Goal: Task Accomplishment & Management: Use online tool/utility

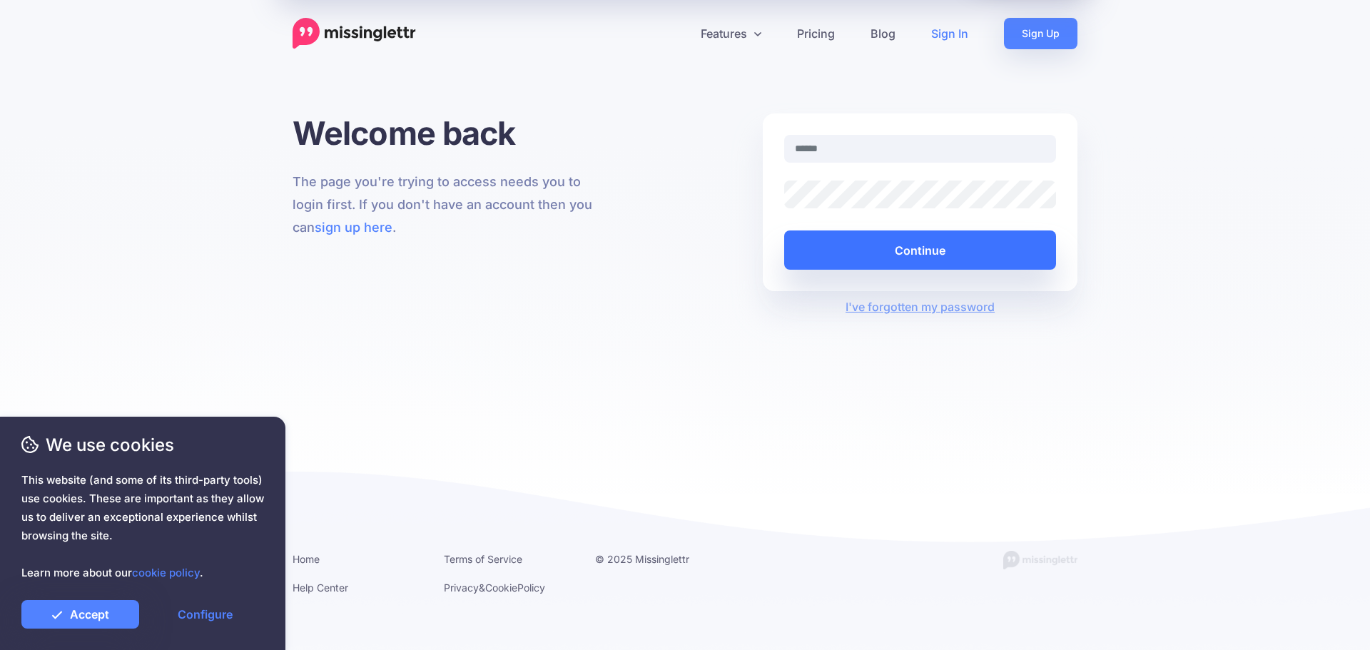
type input "**********"
click at [939, 255] on button "Continue" at bounding box center [920, 249] width 272 height 39
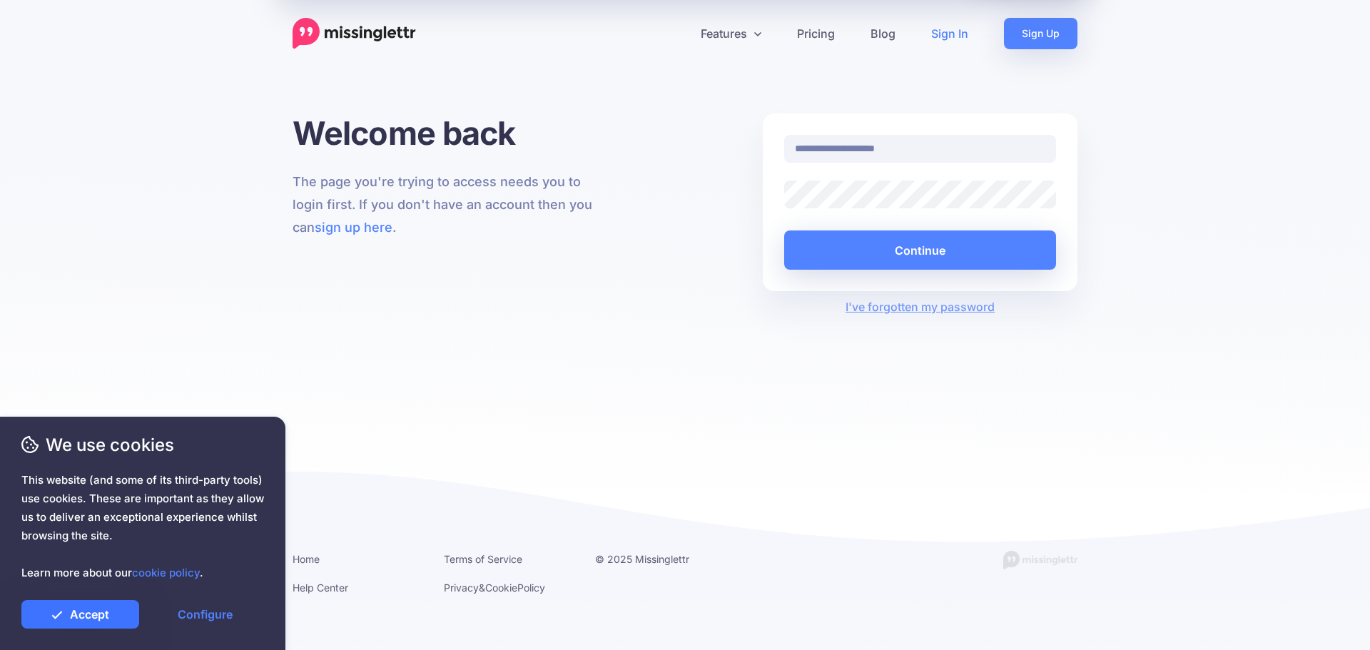
click at [89, 609] on link "Accept" at bounding box center [80, 614] width 118 height 29
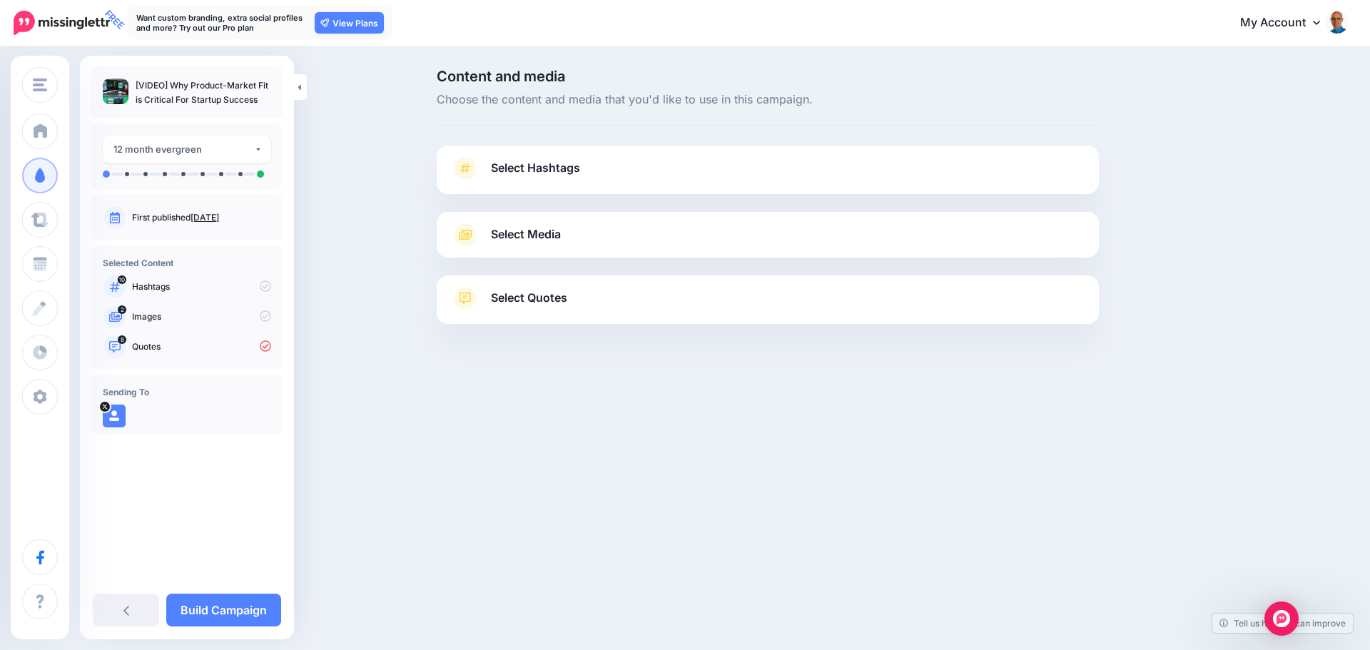
click at [630, 173] on link "Select Hashtags" at bounding box center [767, 175] width 633 height 37
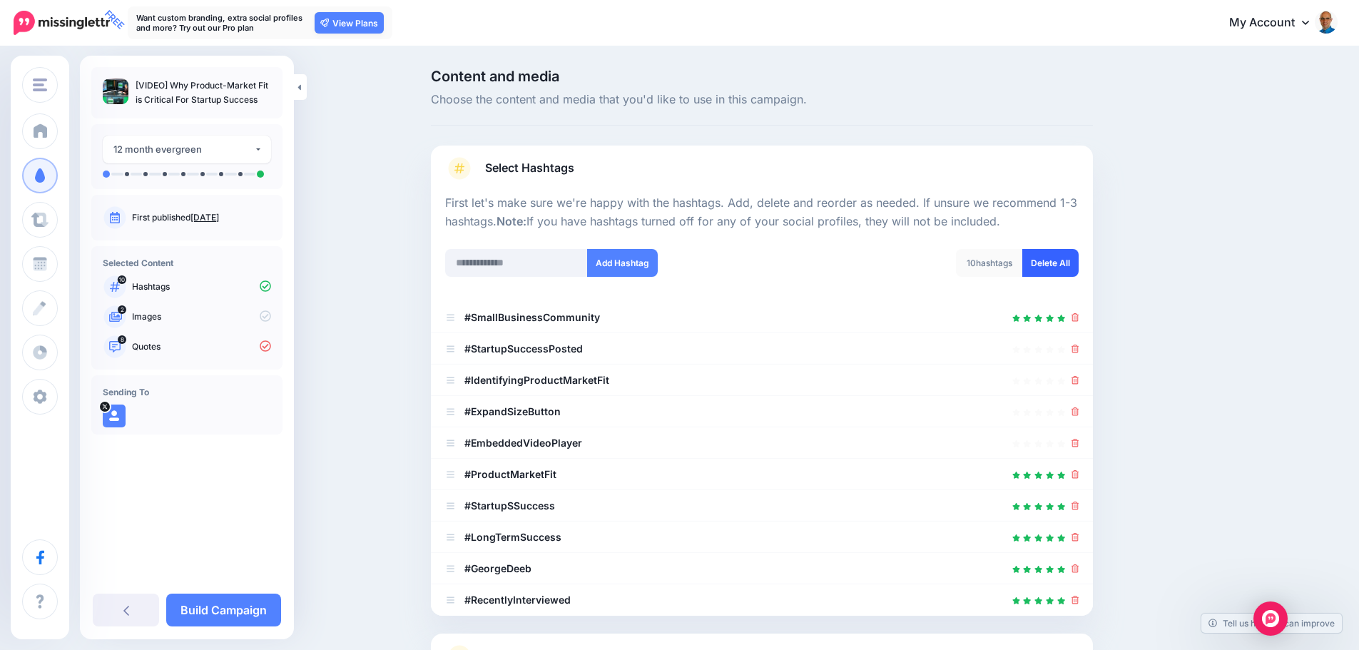
click at [1055, 266] on link "Delete All" at bounding box center [1050, 263] width 56 height 28
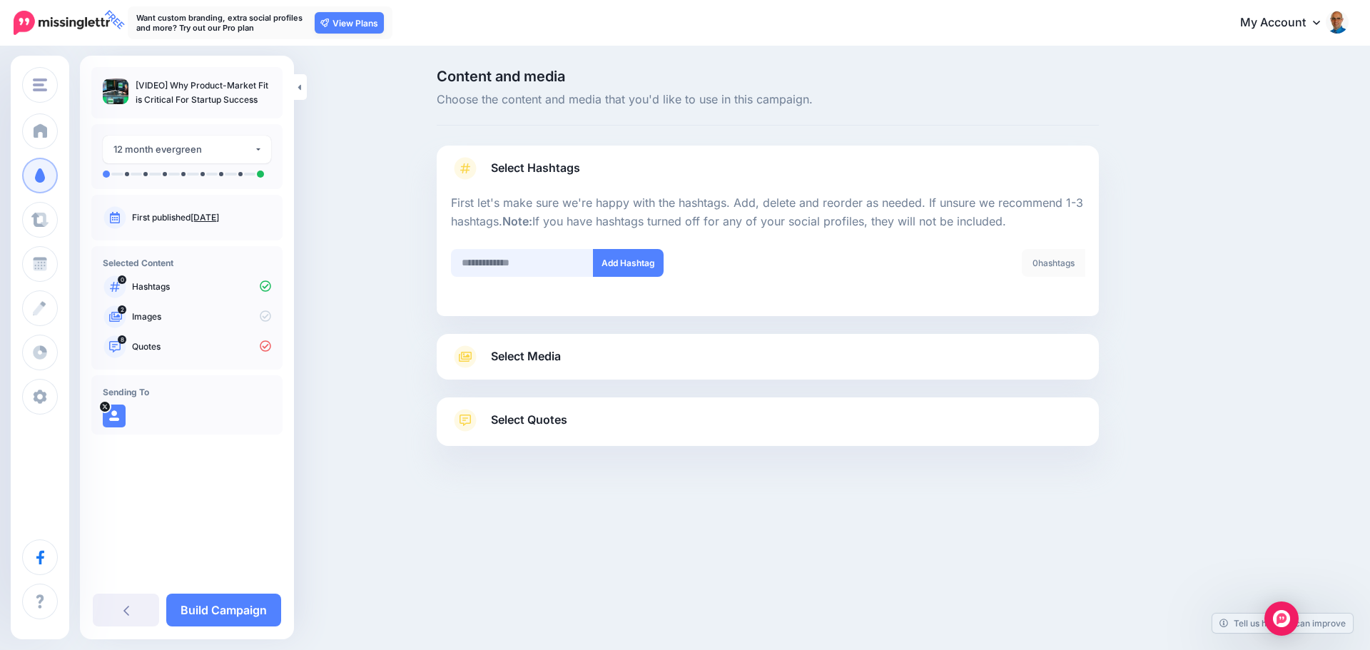
click at [501, 265] on input "text" at bounding box center [522, 263] width 143 height 28
type input "********"
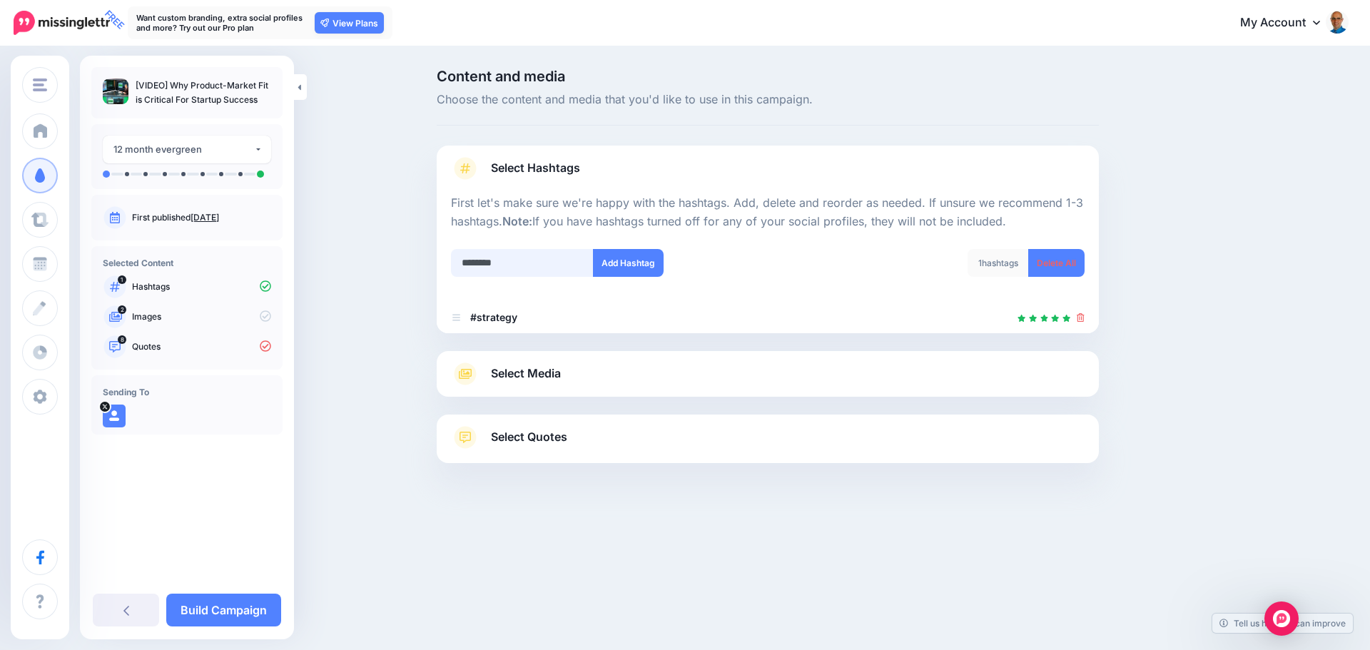
type input "*********"
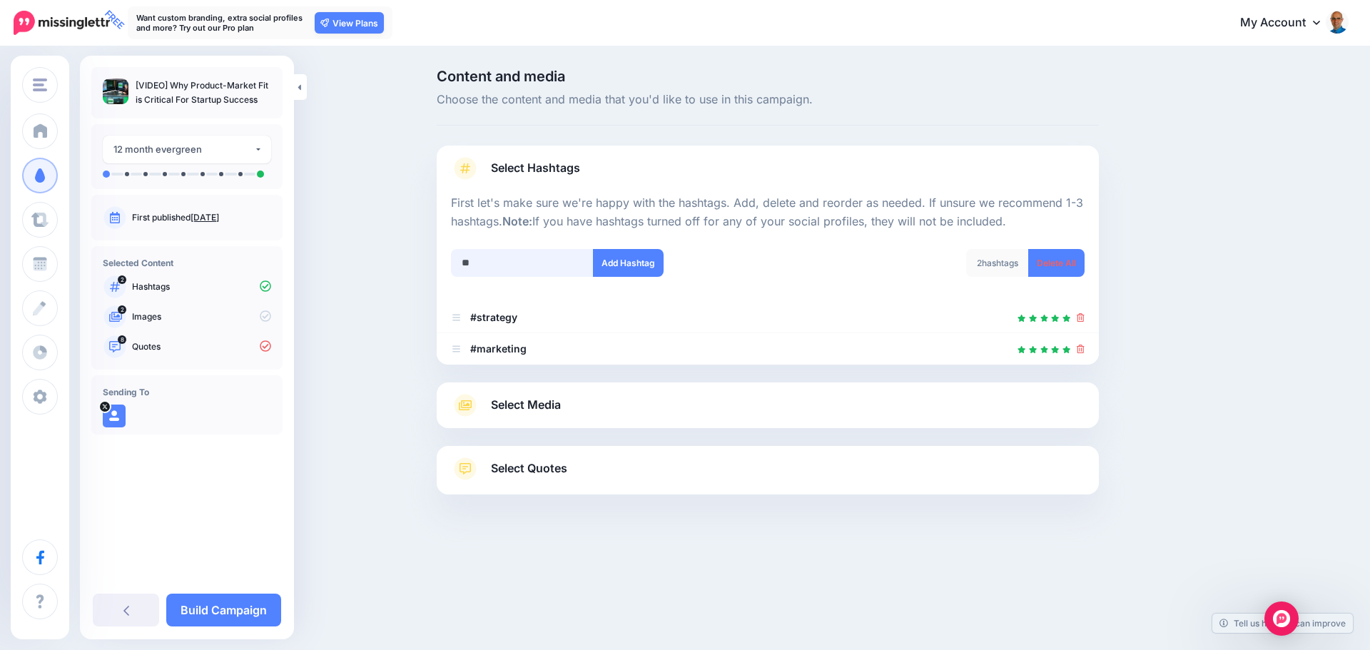
type input "*"
type input "**********"
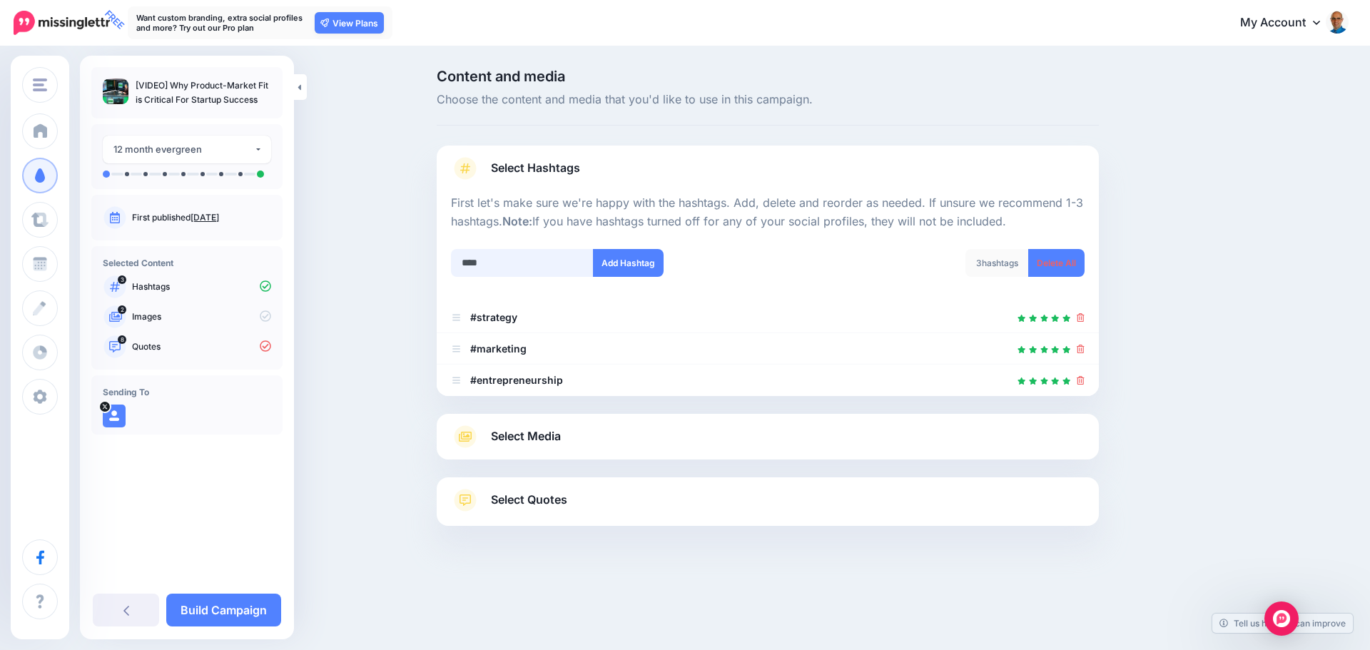
type input "*****"
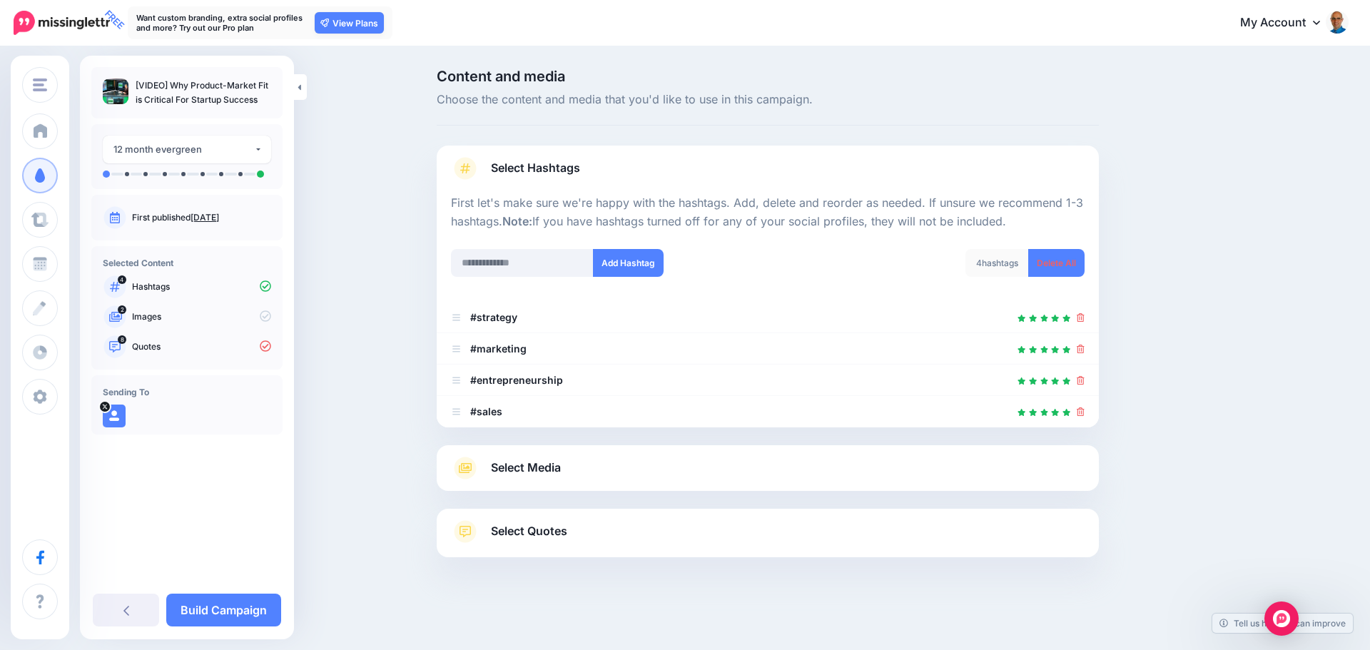
click at [529, 468] on span "Select Media" at bounding box center [526, 467] width 70 height 19
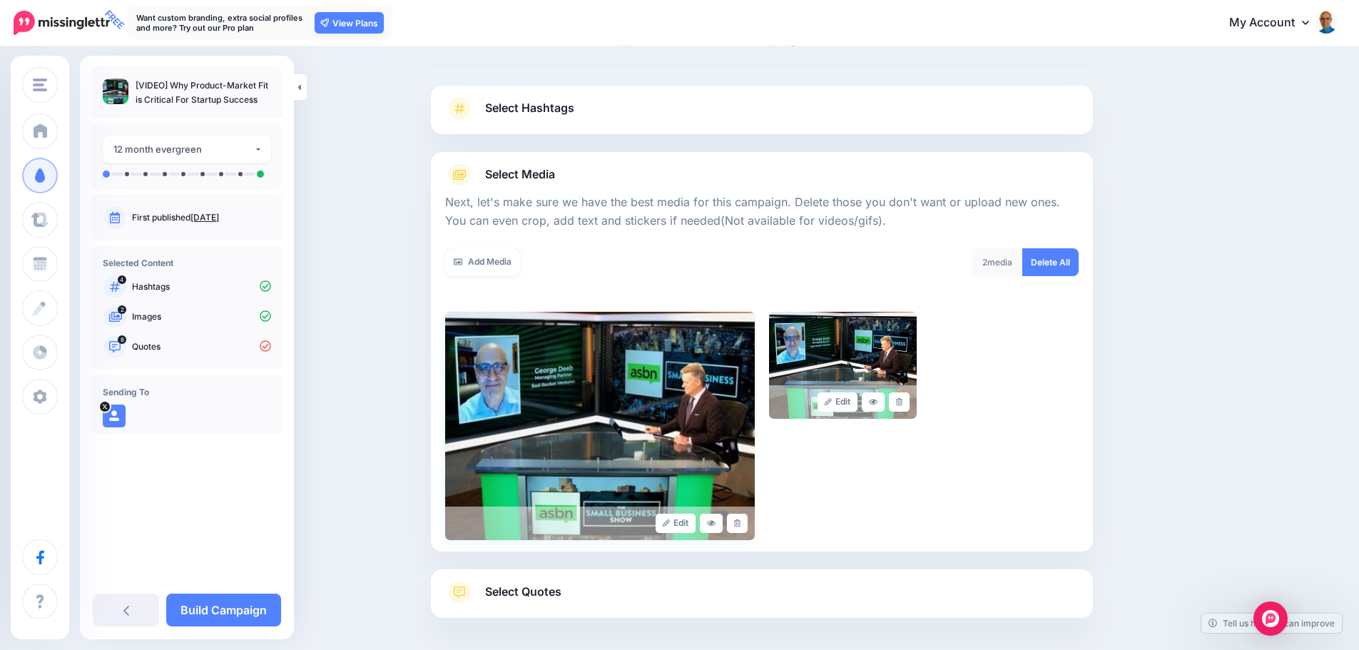
scroll to position [121, 0]
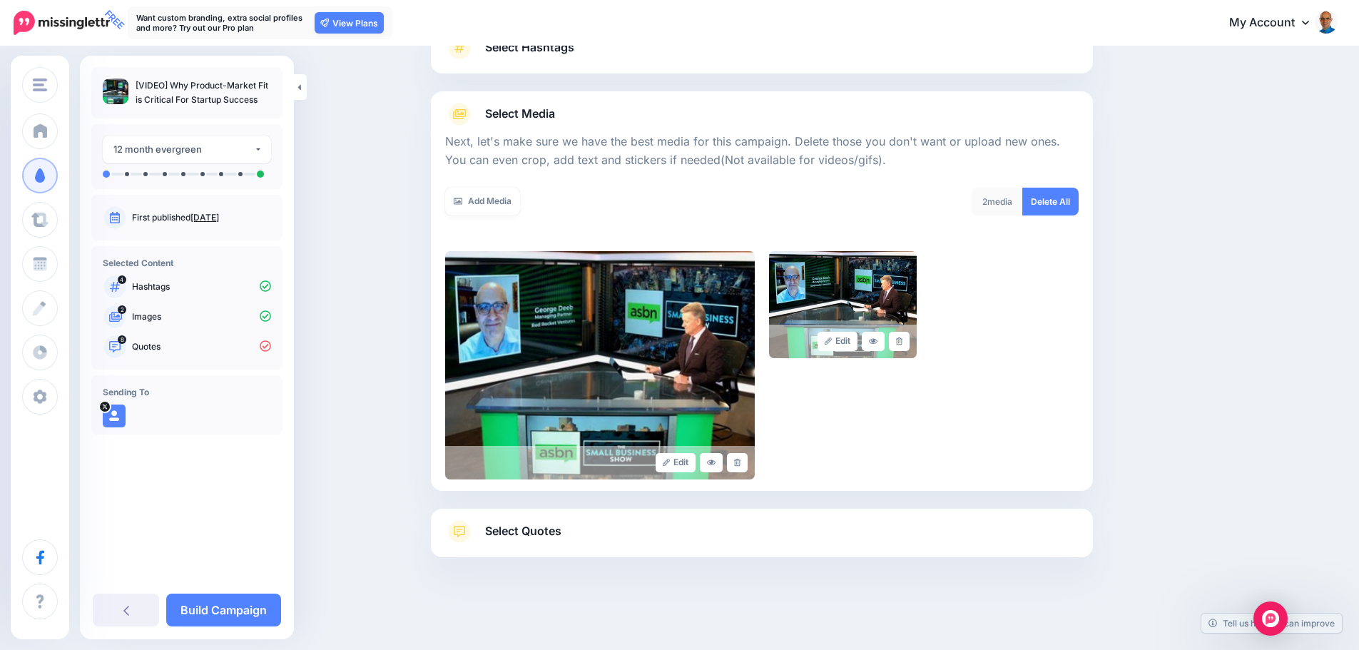
click at [530, 531] on span "Select Quotes" at bounding box center [523, 530] width 76 height 19
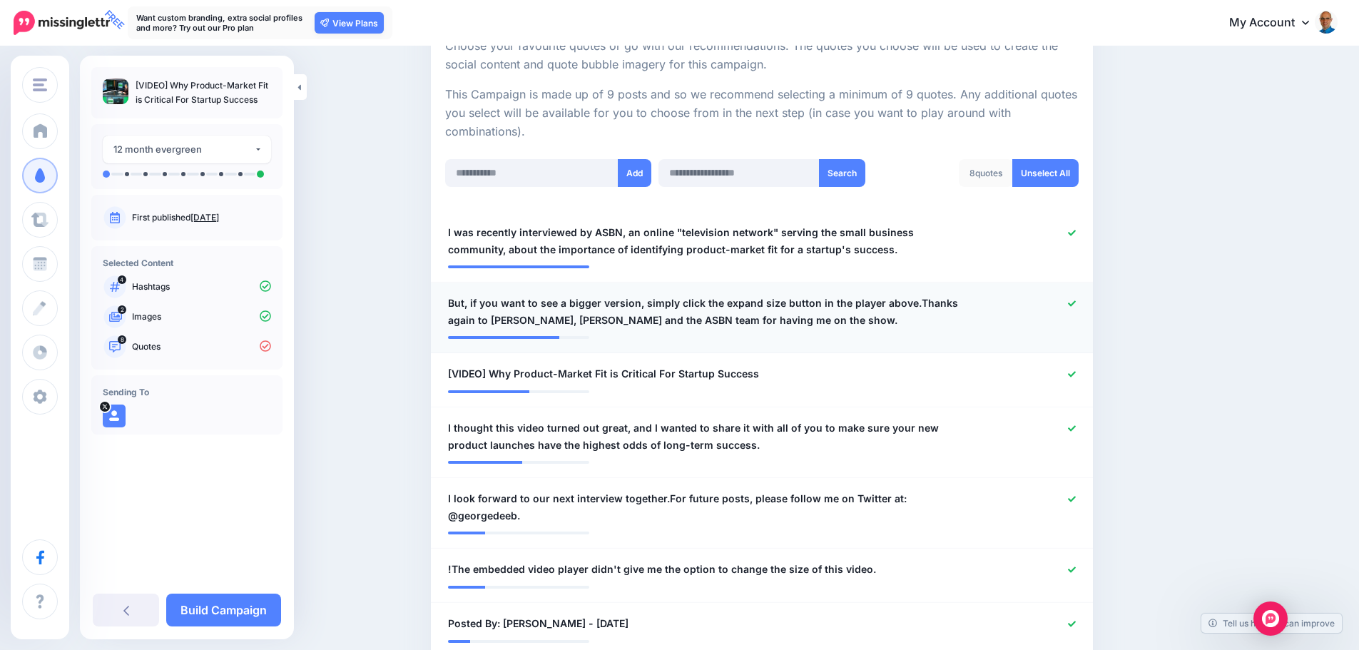
scroll to position [406, 0]
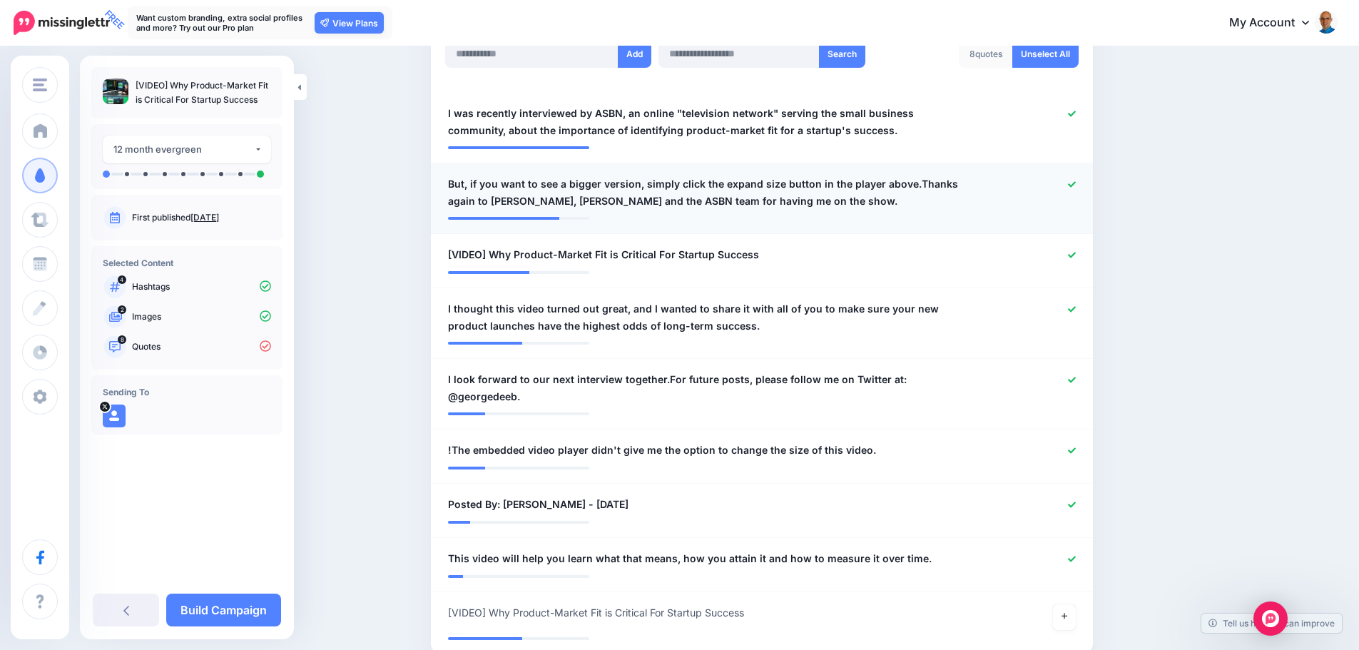
click at [1076, 187] on icon at bounding box center [1072, 184] width 8 height 8
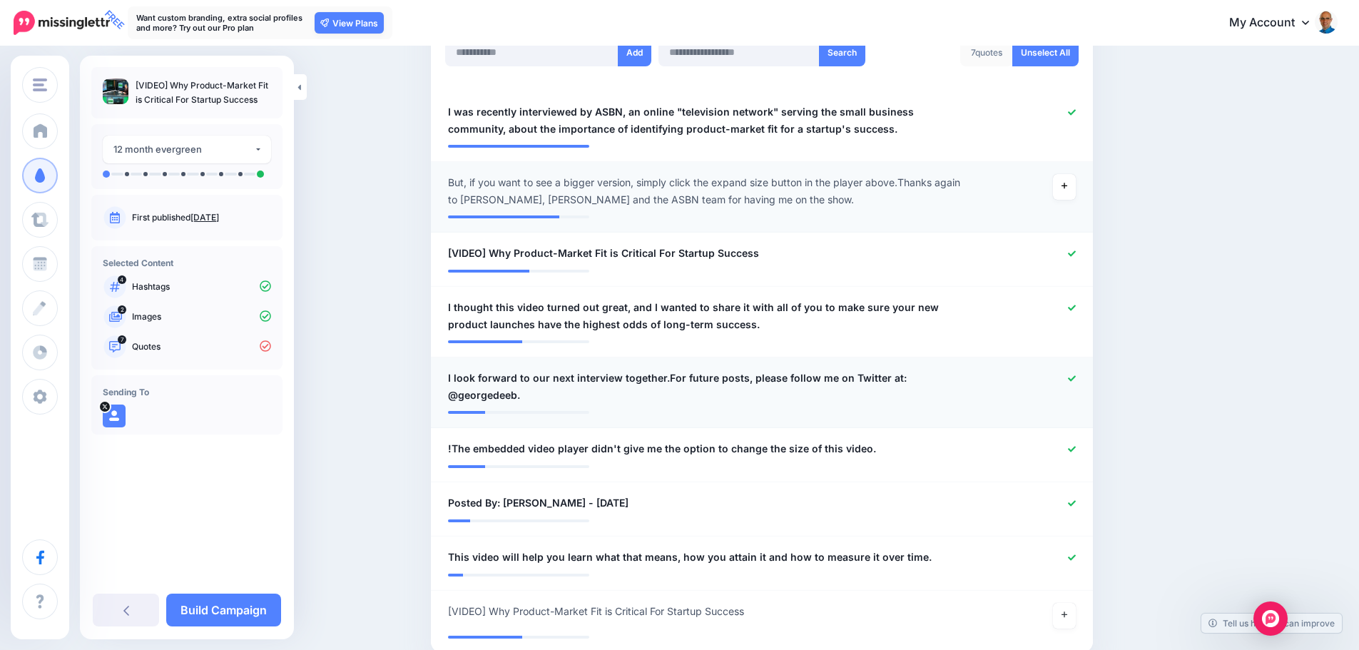
scroll to position [486, 0]
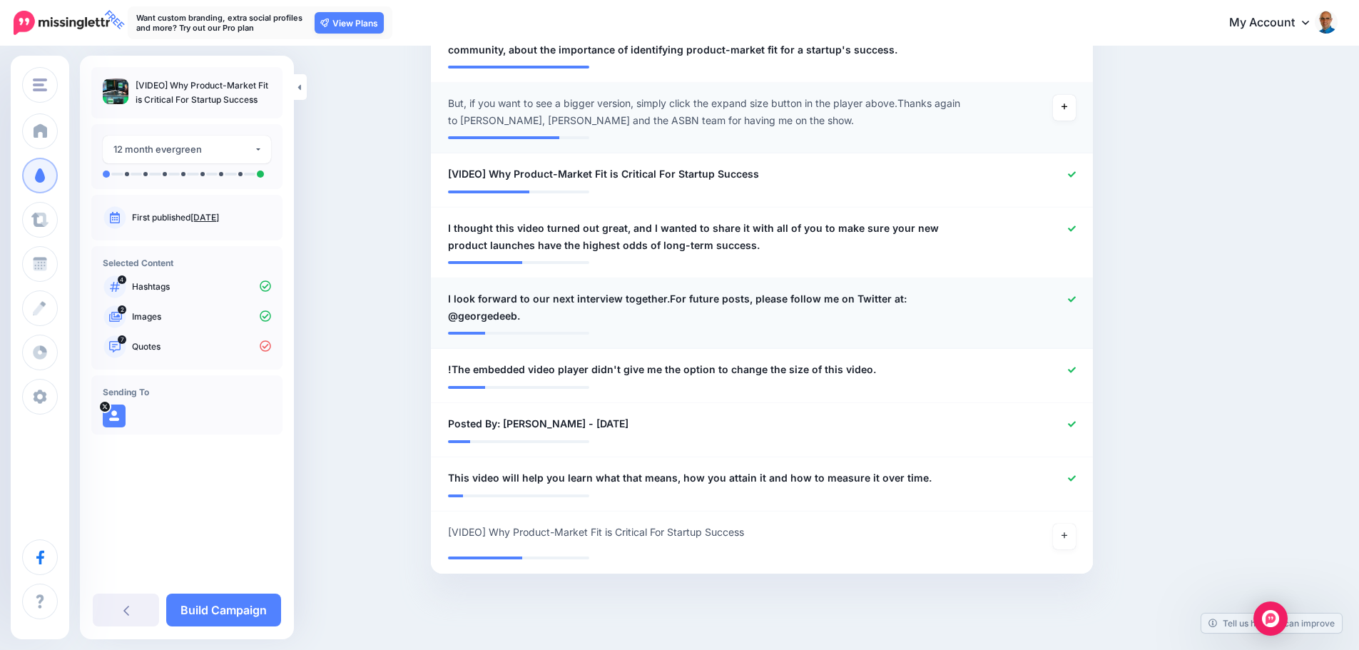
click at [1076, 297] on icon at bounding box center [1072, 299] width 8 height 8
click at [1074, 361] on div at bounding box center [1033, 370] width 108 height 18
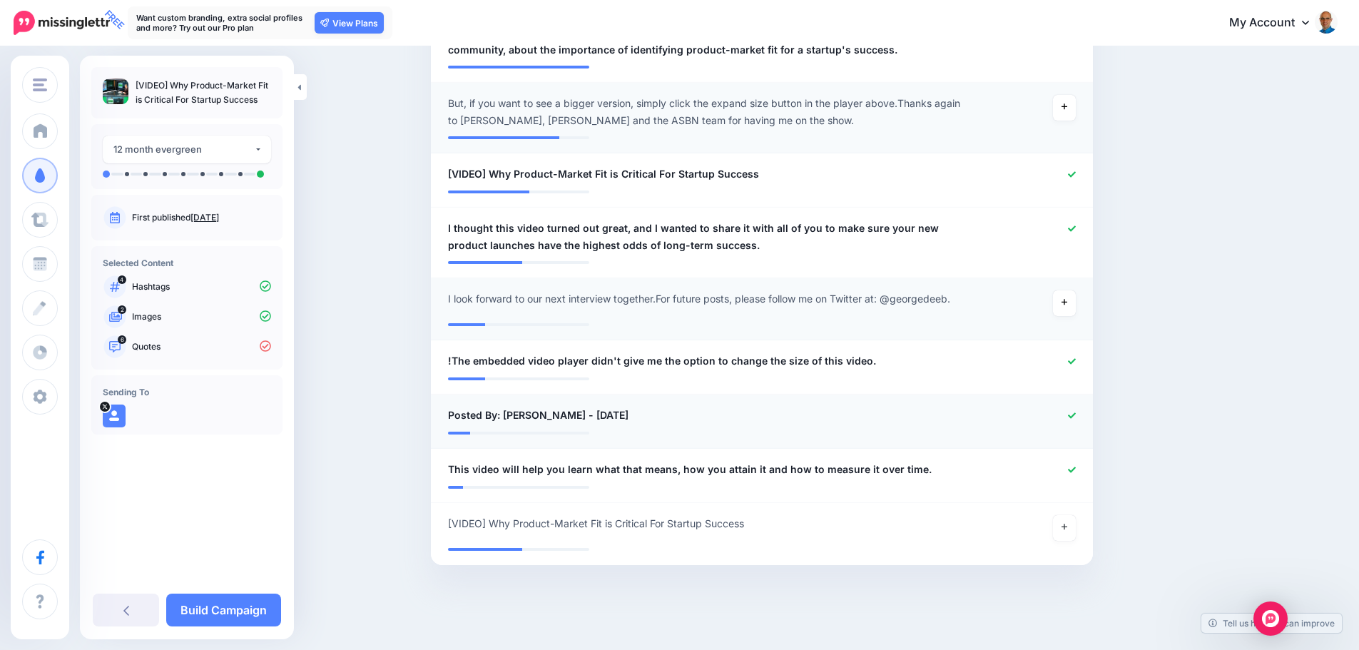
click at [1073, 414] on icon at bounding box center [1072, 416] width 8 height 8
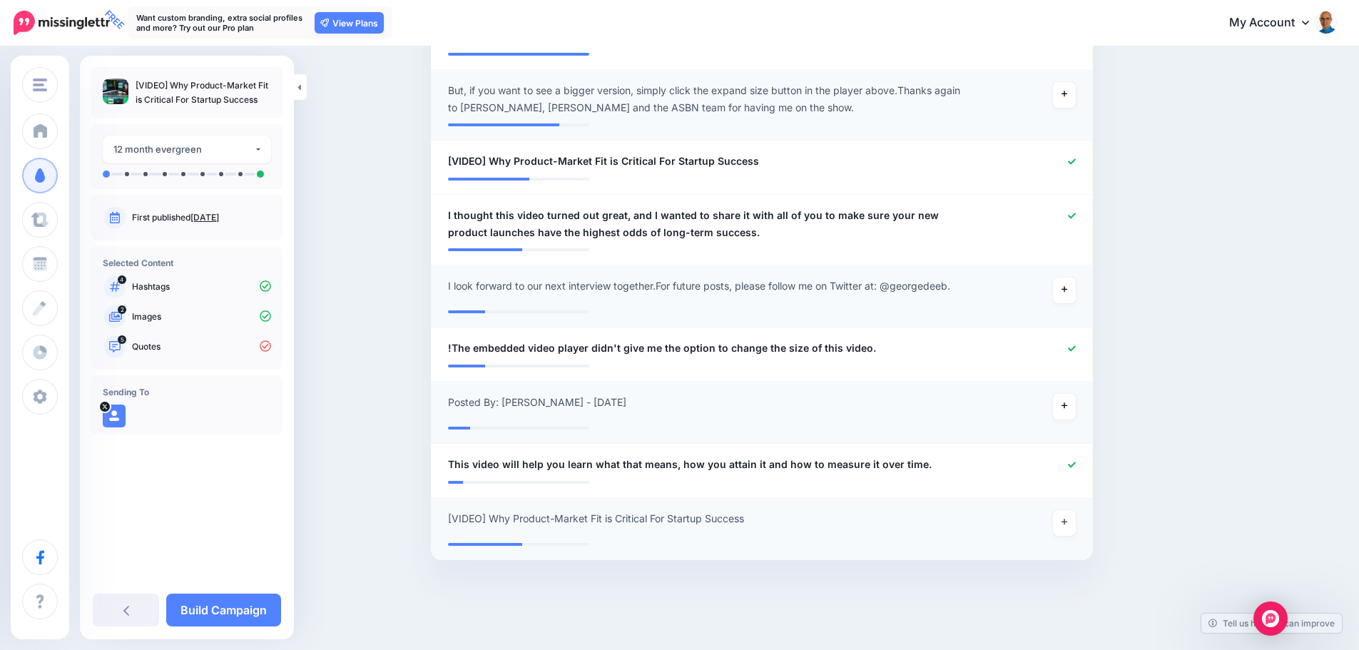
scroll to position [502, 0]
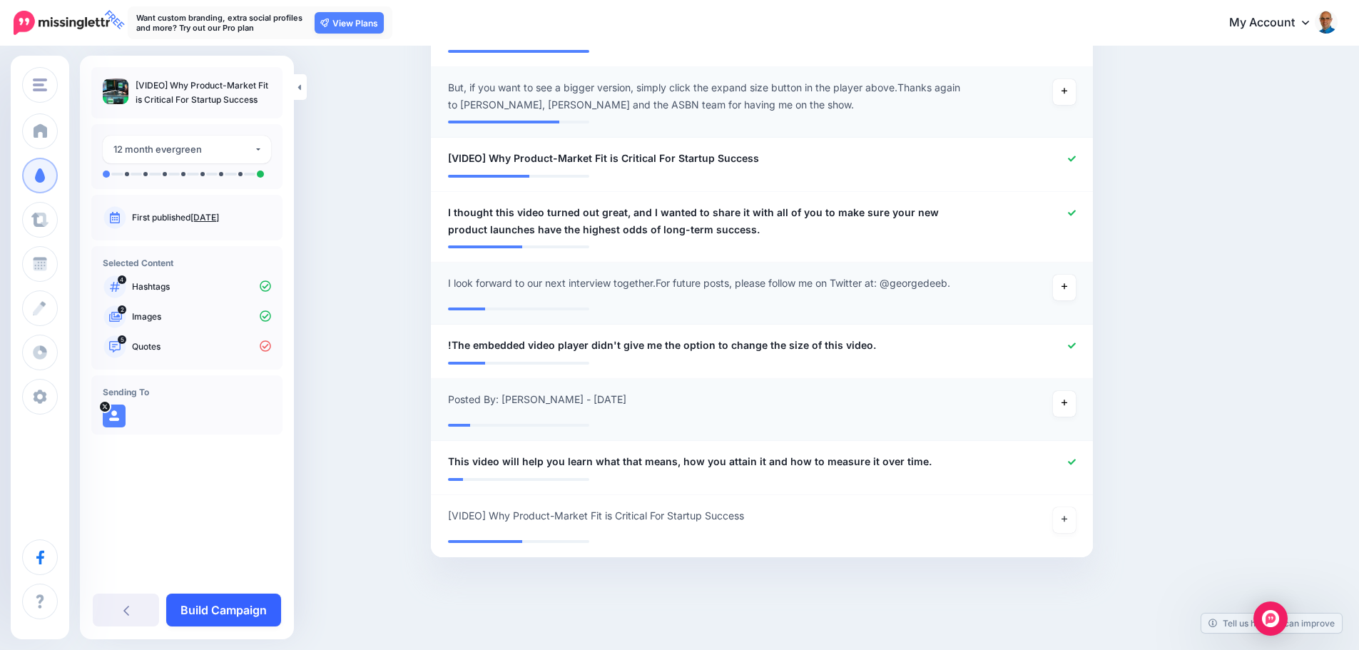
click at [223, 613] on link "Build Campaign" at bounding box center [223, 609] width 115 height 33
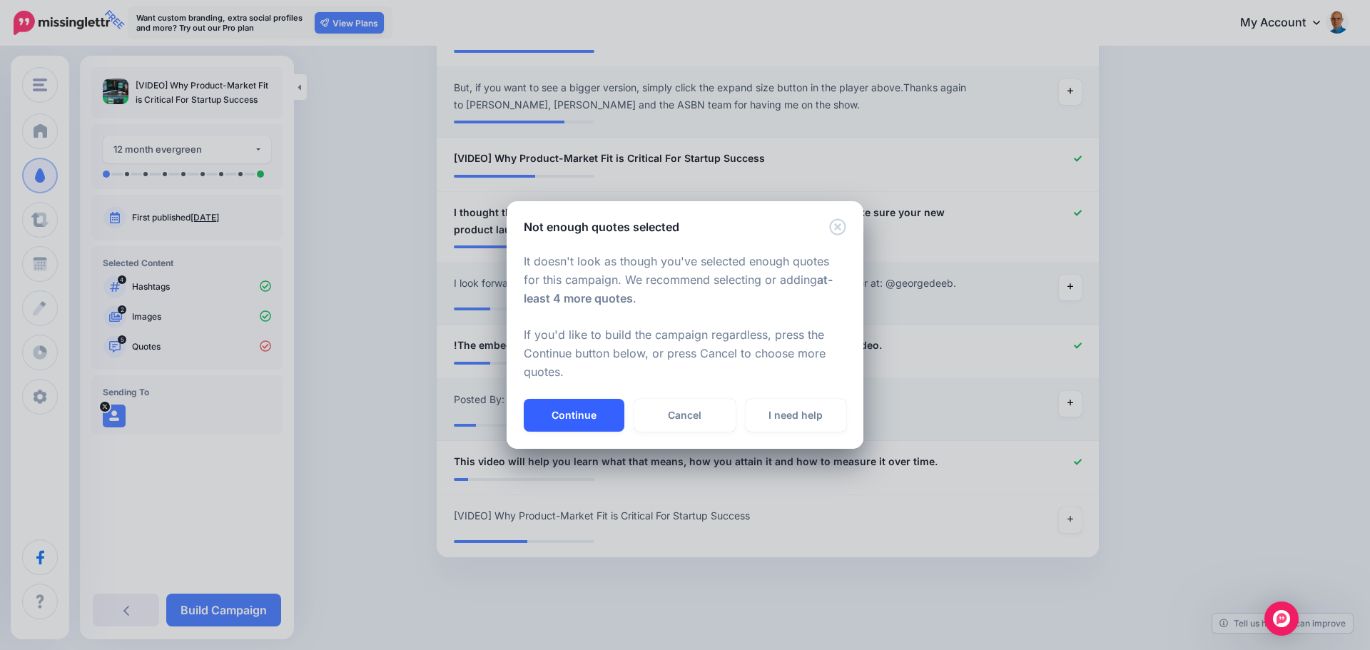
click at [574, 410] on button "Continue" at bounding box center [574, 415] width 101 height 33
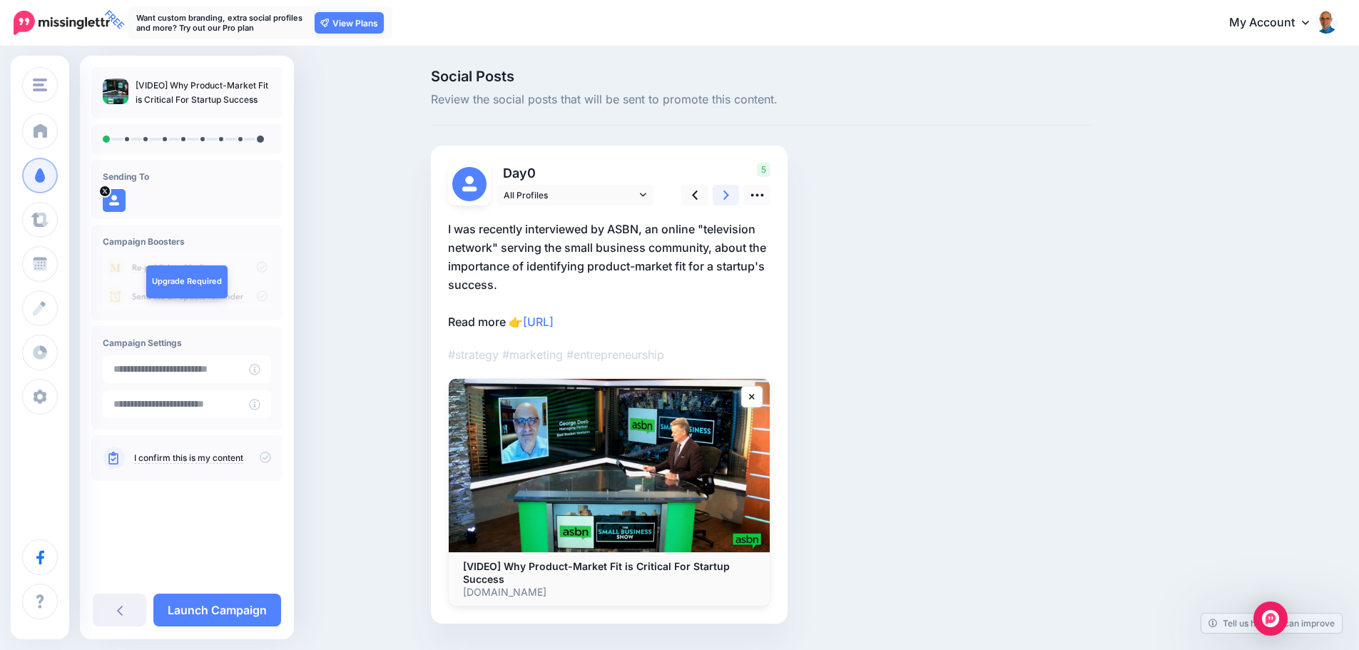
click at [729, 200] on icon at bounding box center [726, 195] width 6 height 15
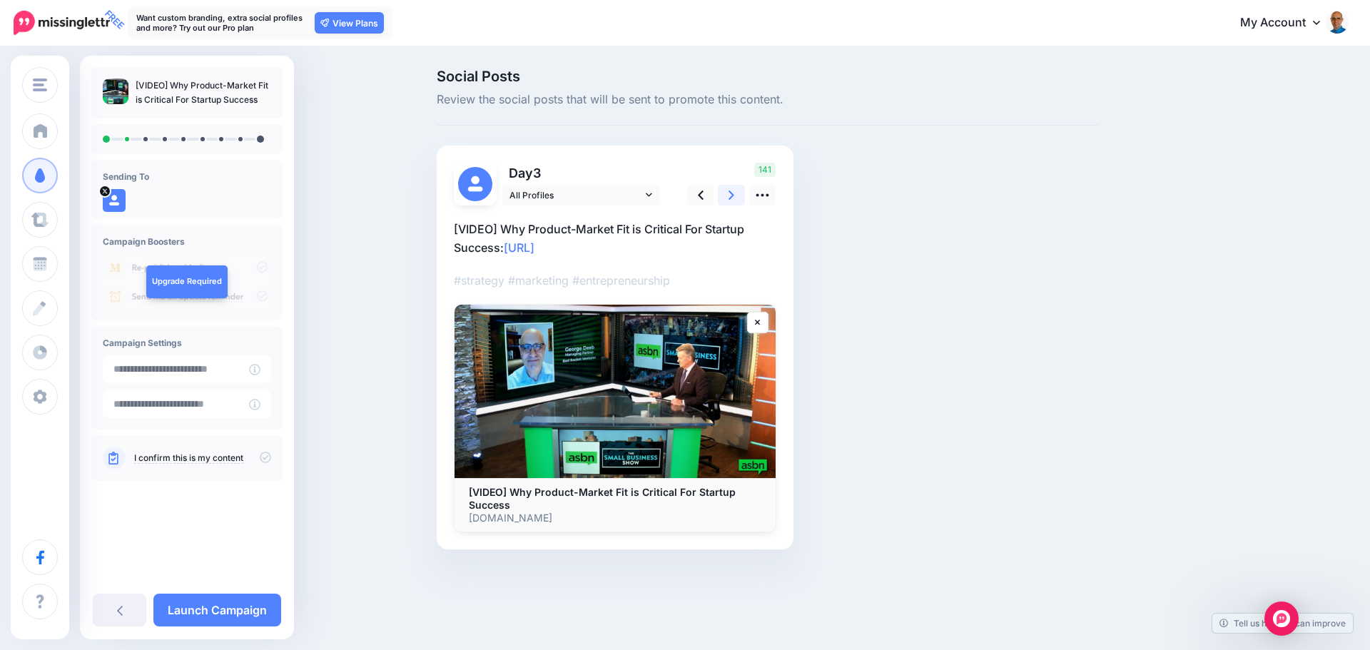
click at [733, 200] on icon at bounding box center [731, 195] width 6 height 15
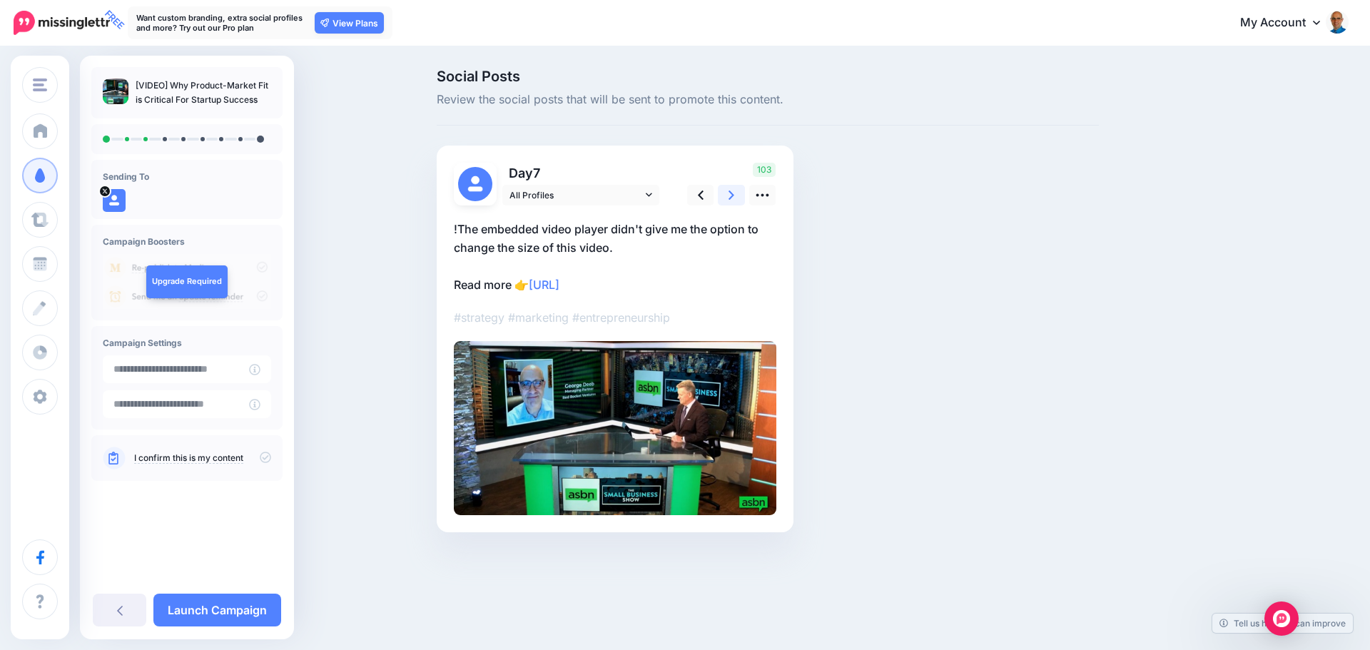
click at [733, 200] on icon at bounding box center [731, 195] width 6 height 15
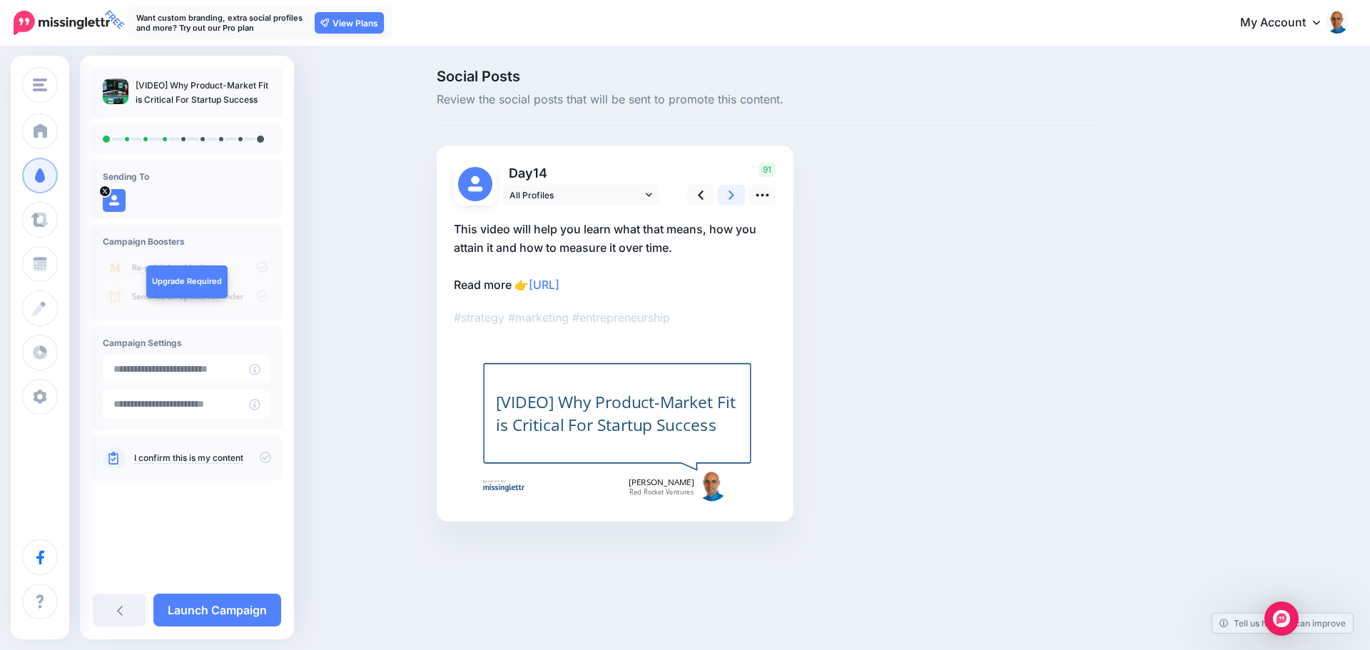
click at [733, 200] on icon at bounding box center [731, 195] width 6 height 15
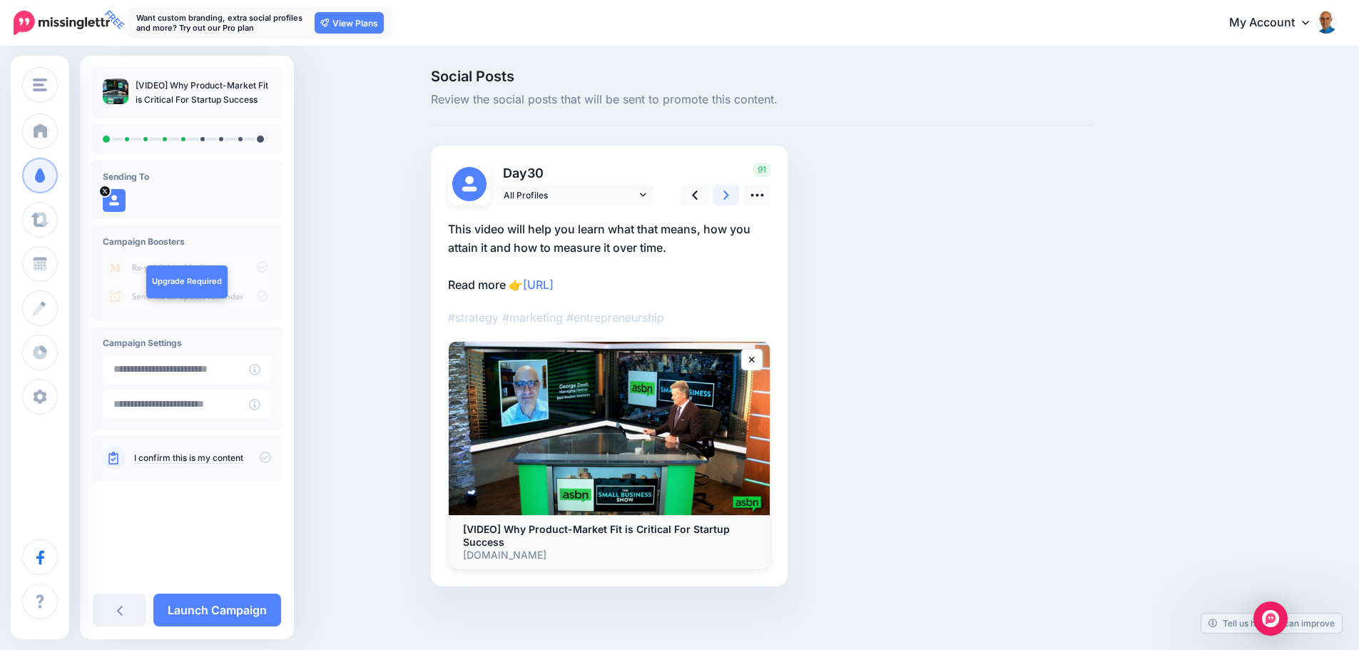
click at [729, 200] on icon at bounding box center [726, 195] width 6 height 15
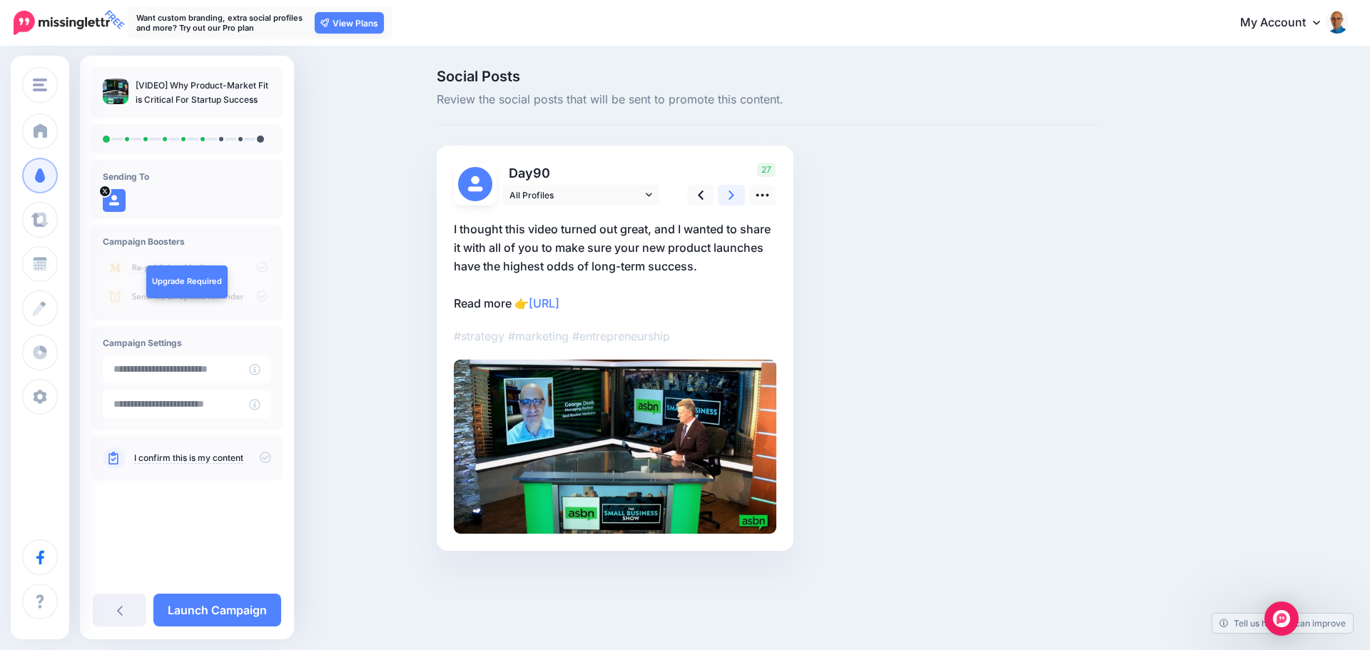
click at [733, 200] on icon at bounding box center [731, 195] width 6 height 15
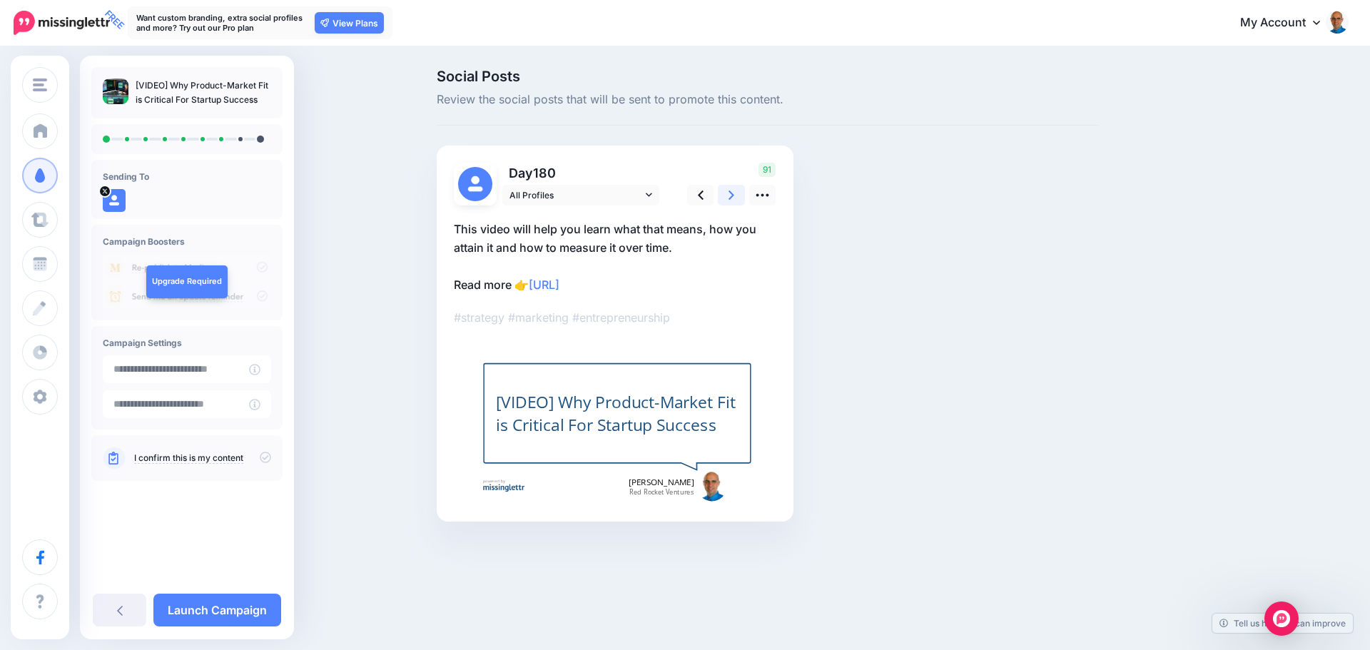
click at [733, 200] on icon at bounding box center [731, 195] width 6 height 15
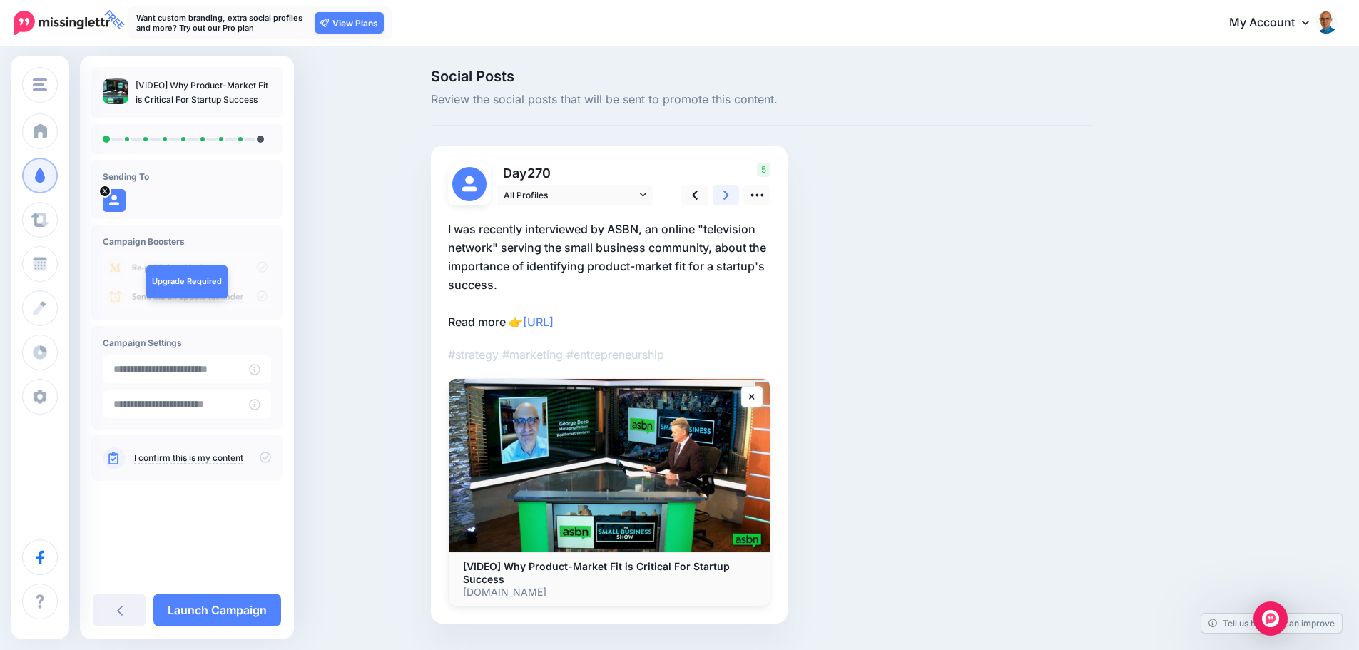
click at [729, 200] on icon at bounding box center [726, 195] width 6 height 15
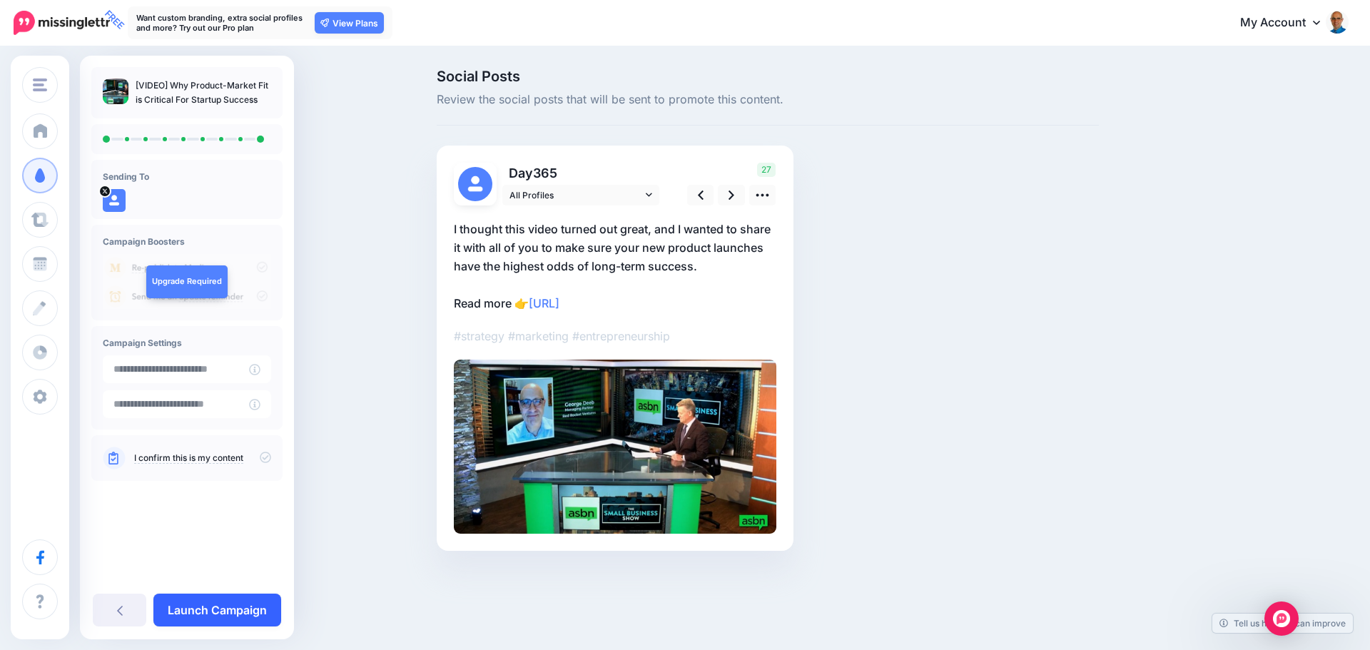
click at [218, 604] on link "Launch Campaign" at bounding box center [217, 609] width 128 height 33
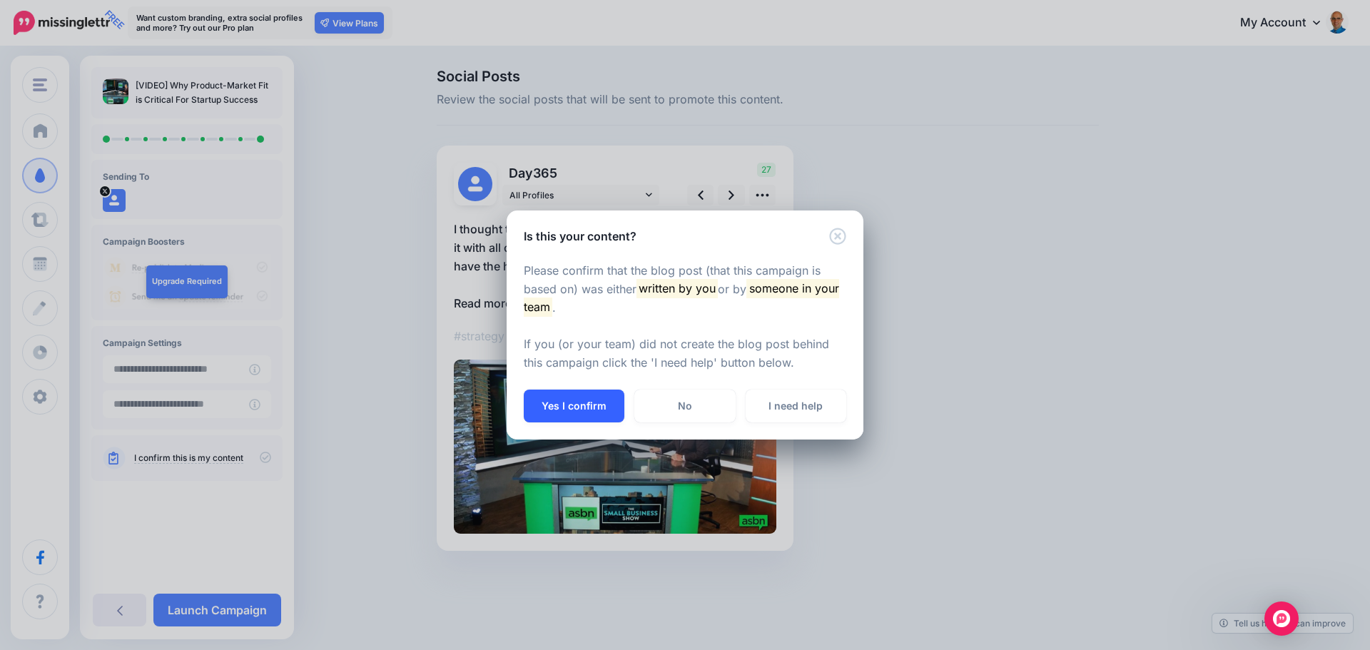
click at [573, 406] on button "Yes I confirm" at bounding box center [574, 405] width 101 height 33
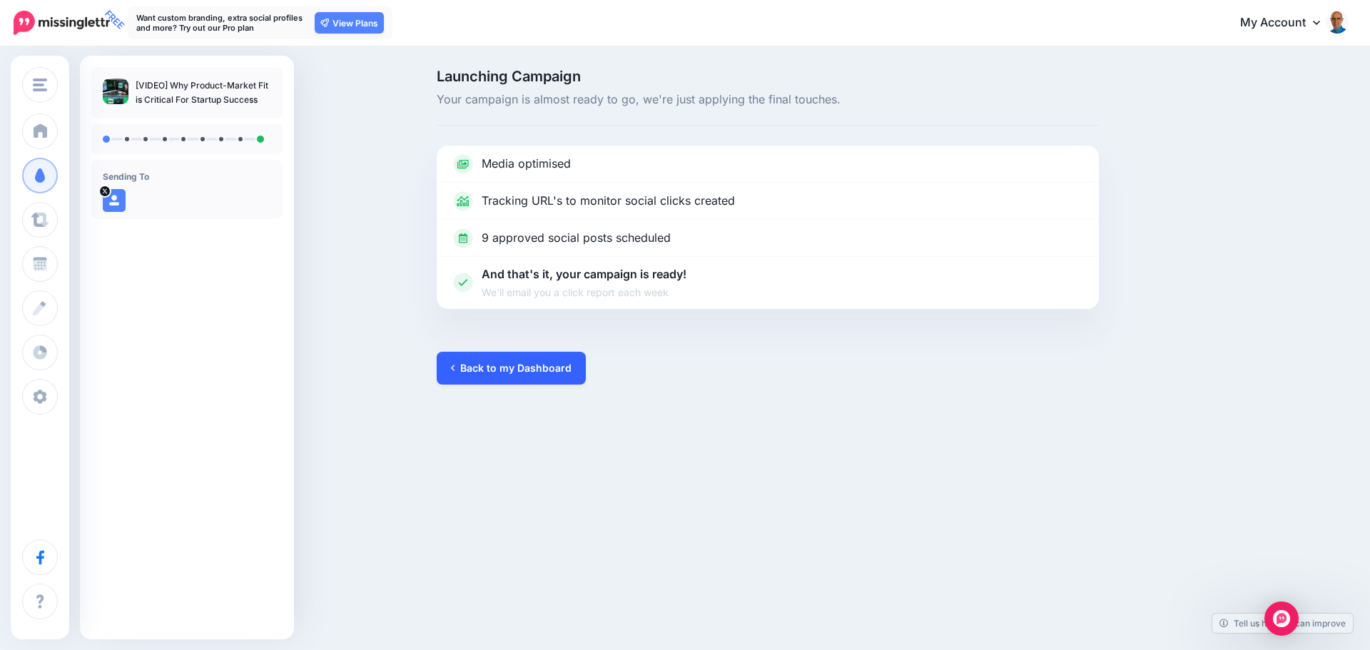
click at [496, 370] on link "Back to my Dashboard" at bounding box center [511, 368] width 149 height 33
